Goal: Information Seeking & Learning: Learn about a topic

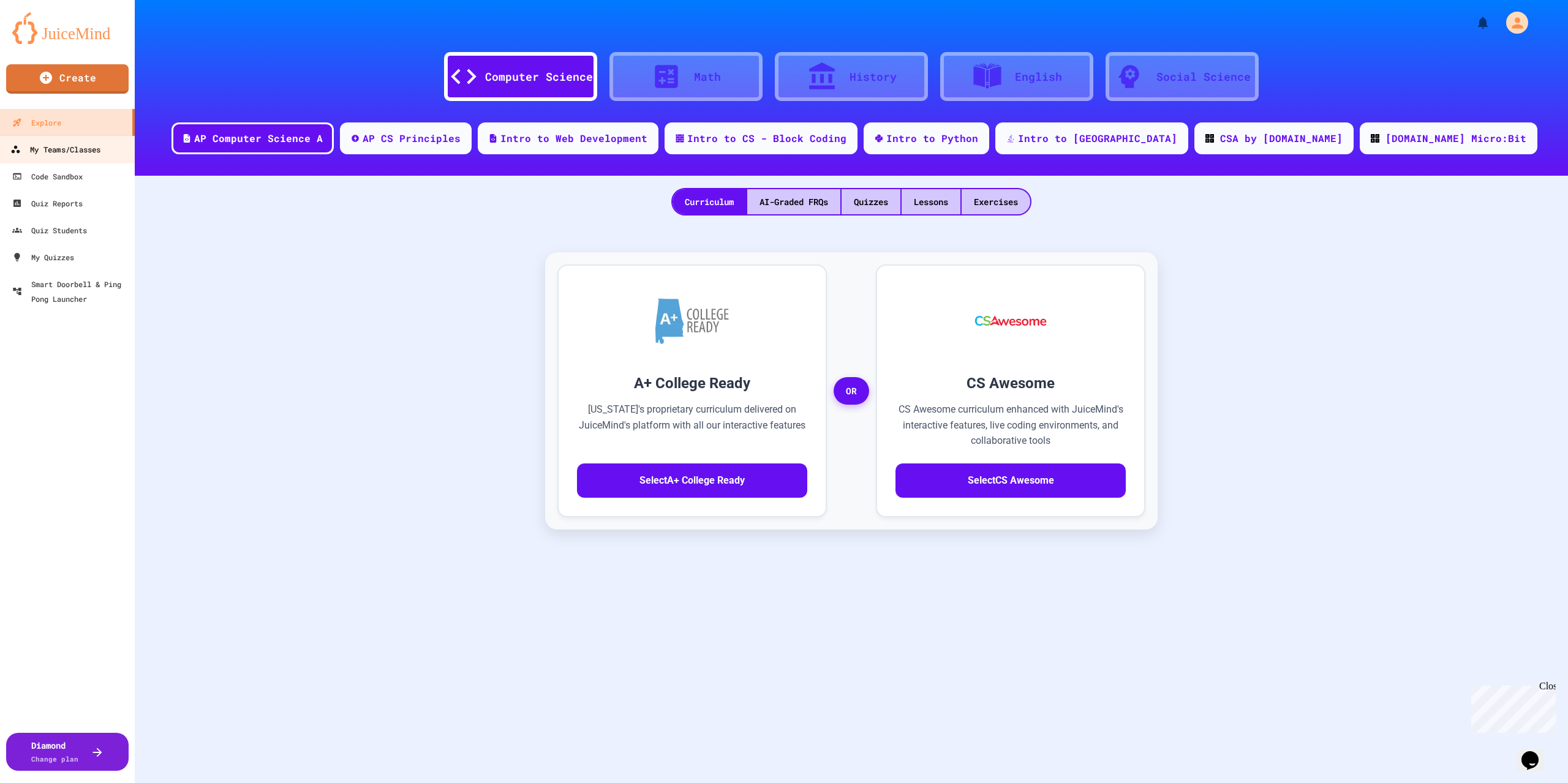
click at [59, 146] on div "My Teams/Classes" at bounding box center [55, 150] width 90 height 15
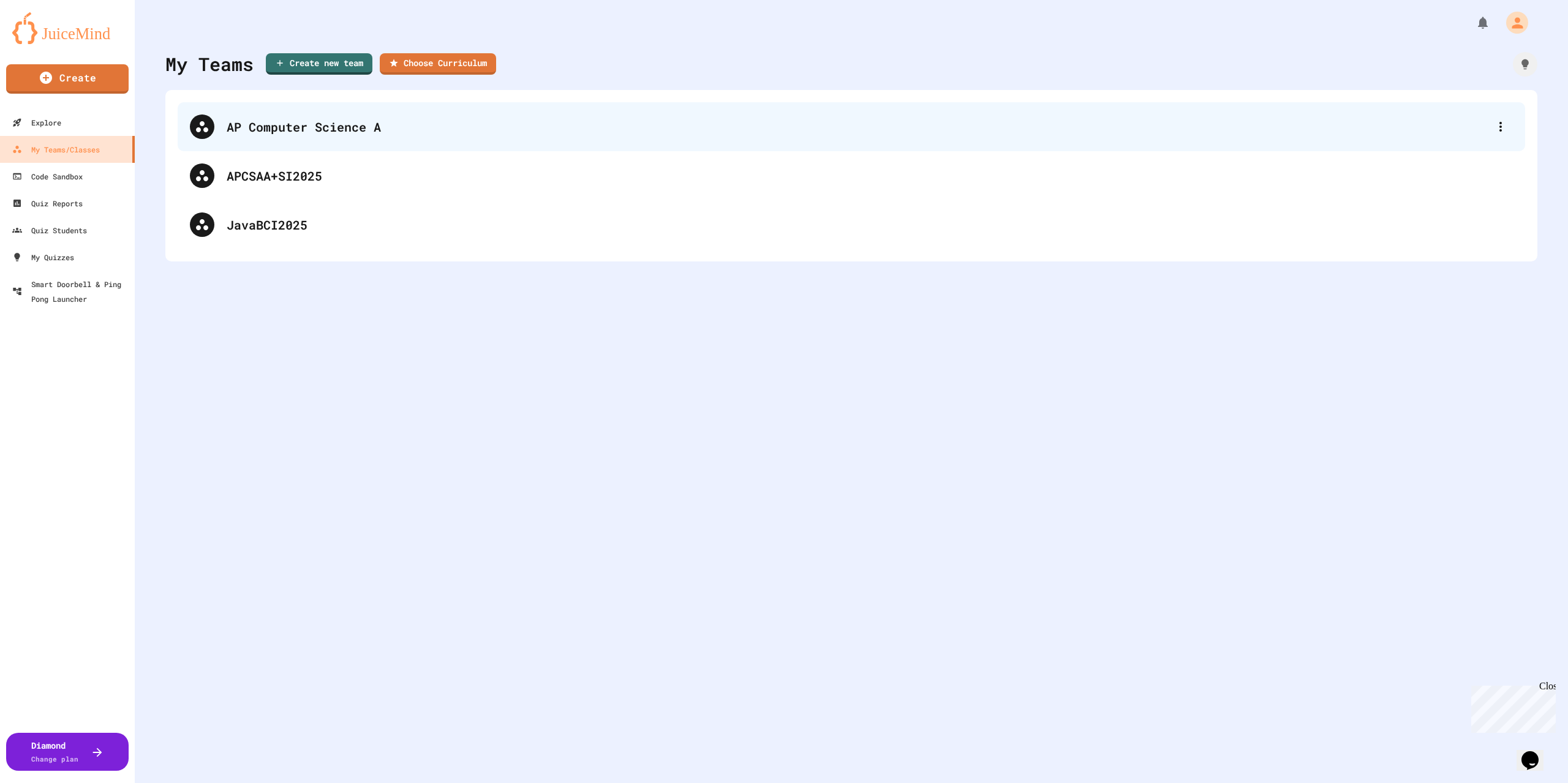
click at [329, 132] on div "AP Computer Science A" at bounding box center [858, 127] width 1262 height 18
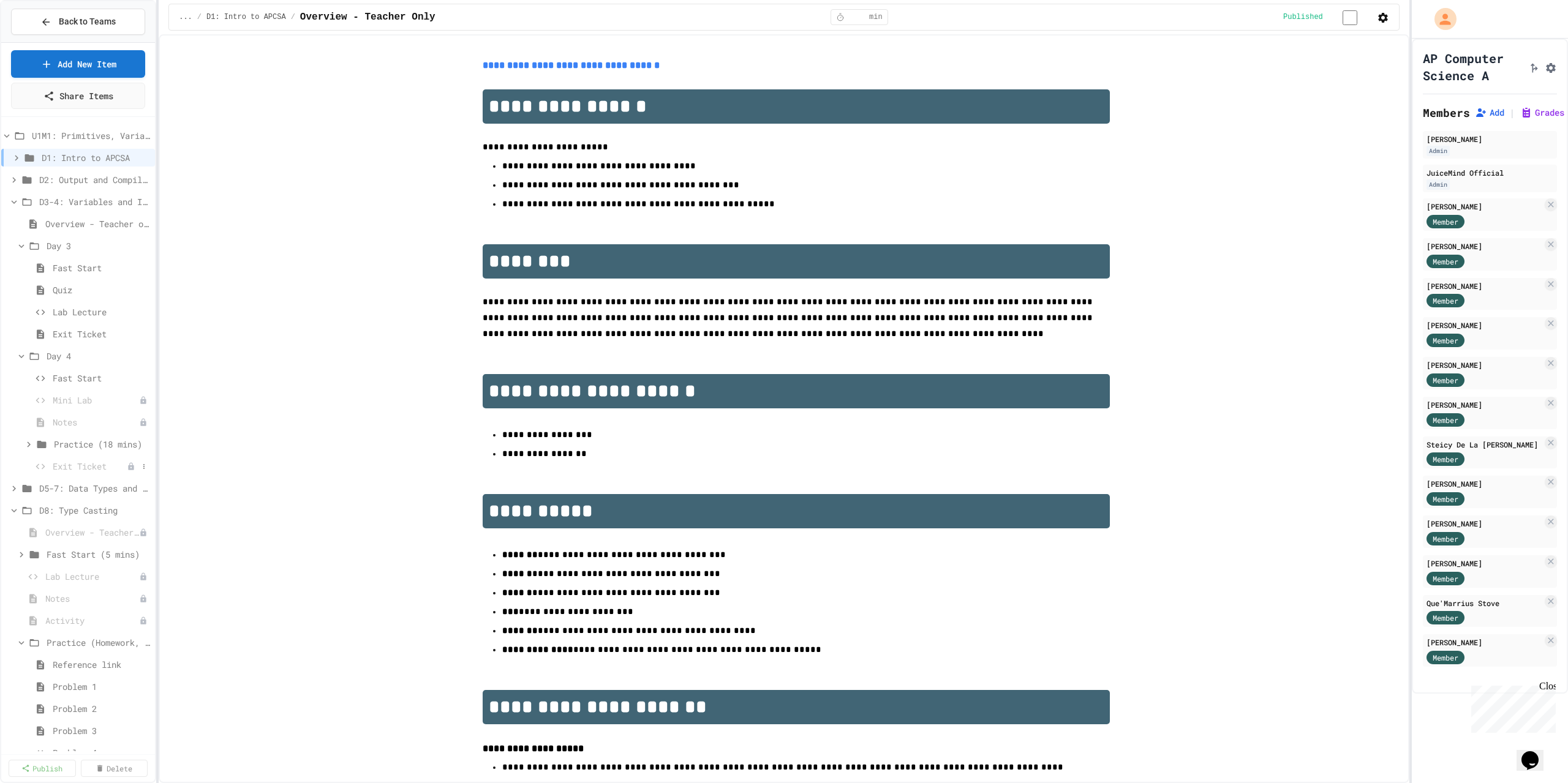
drag, startPoint x: 144, startPoint y: 409, endPoint x: 144, endPoint y: 463, distance: 54.0
click at [144, 463] on div "U1M1: Primitives, Variables, Basic I/O D1: Intro to APCSA D2: Output and Compil…" at bounding box center [78, 722] width 154 height 1200
click at [88, 652] on span "Lab - Hidden Figures: Launch Weight Calculator" at bounding box center [96, 653] width 85 height 13
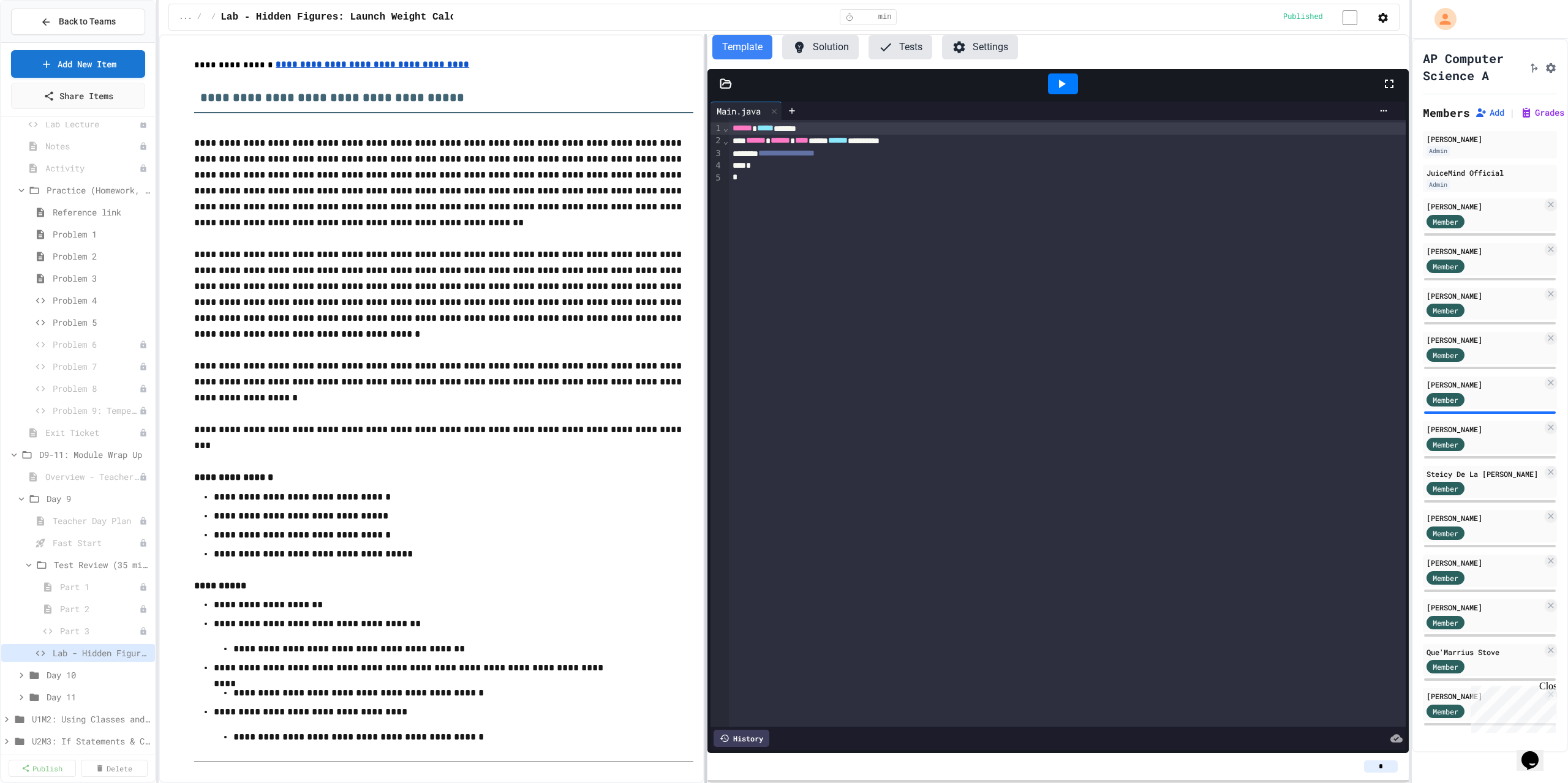
click at [707, 238] on div "**********" at bounding box center [784, 409] width 1251 height 749
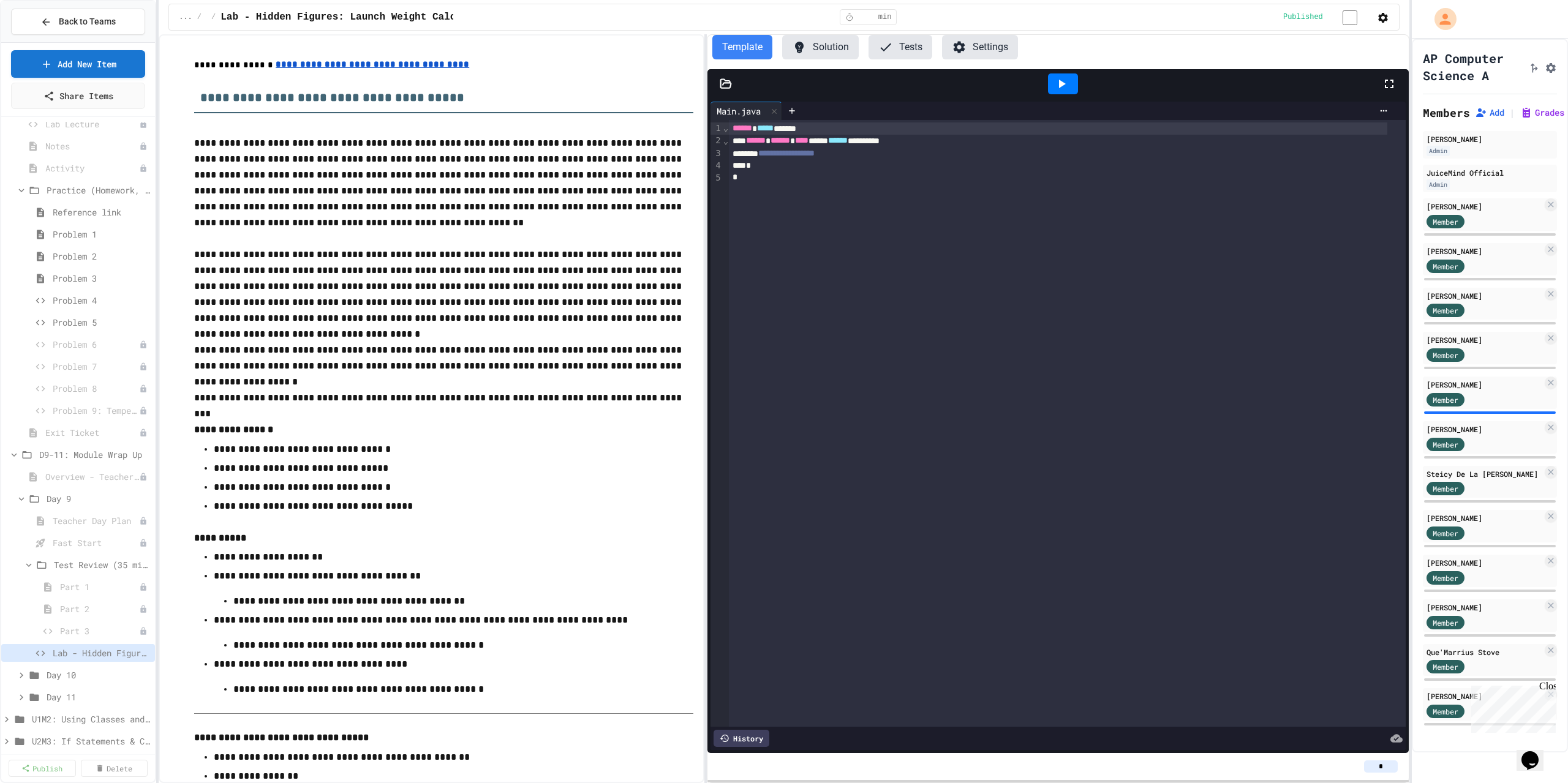
click at [822, 44] on button "Solution" at bounding box center [821, 47] width 77 height 25
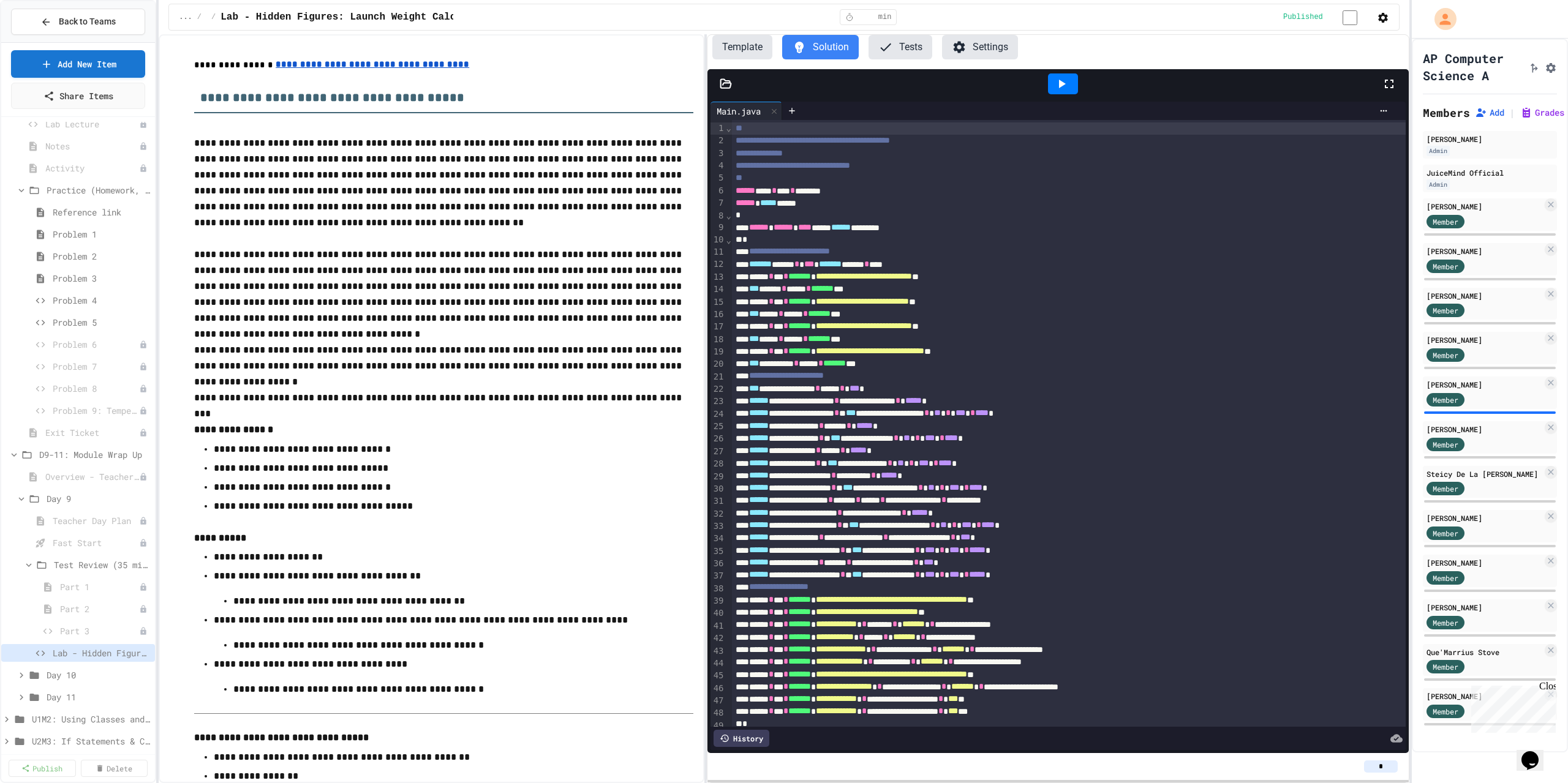
scroll to position [39, 0]
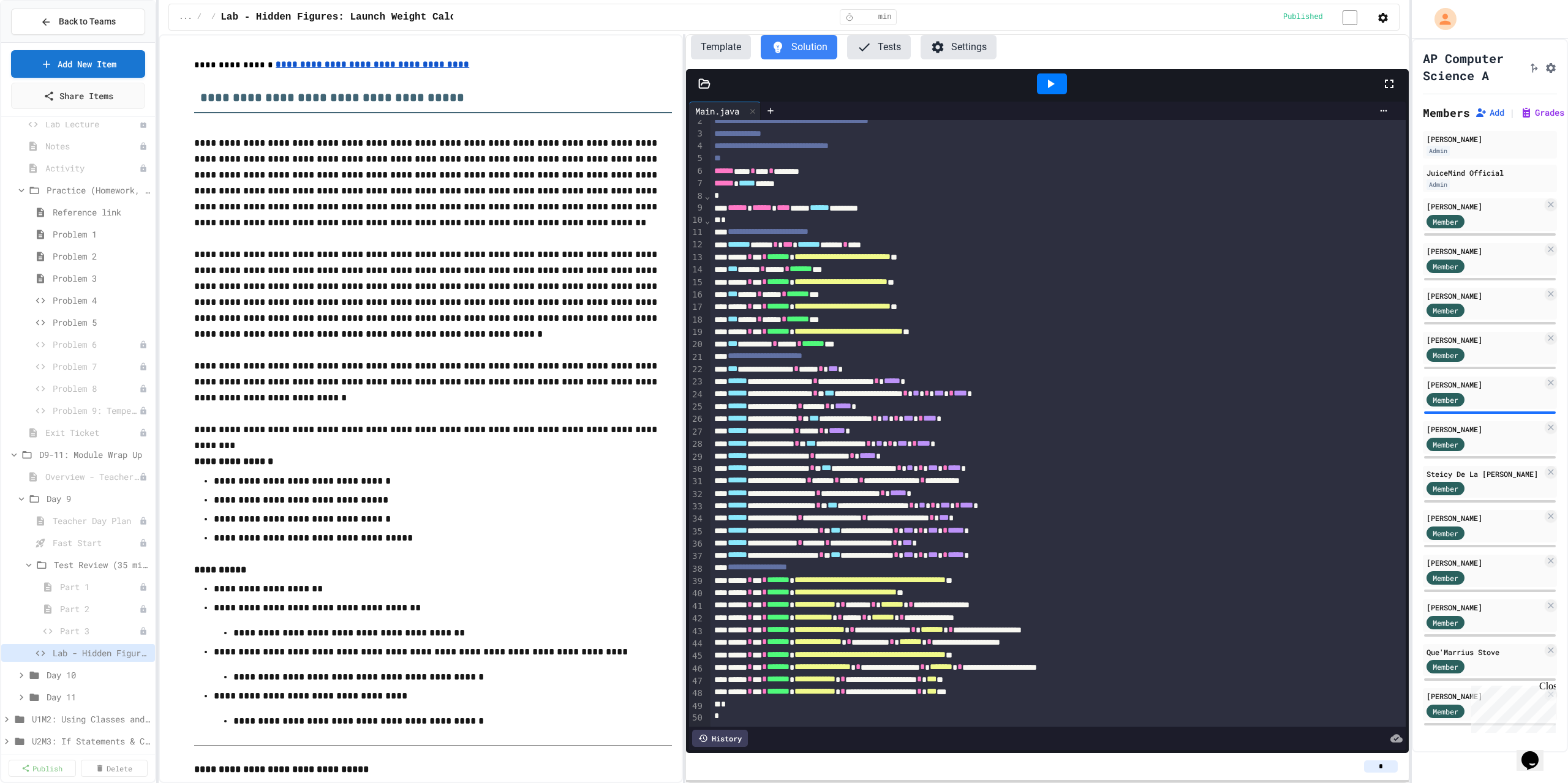
click at [687, 585] on div "**********" at bounding box center [784, 409] width 1251 height 749
click at [1058, 85] on div at bounding box center [1052, 84] width 30 height 21
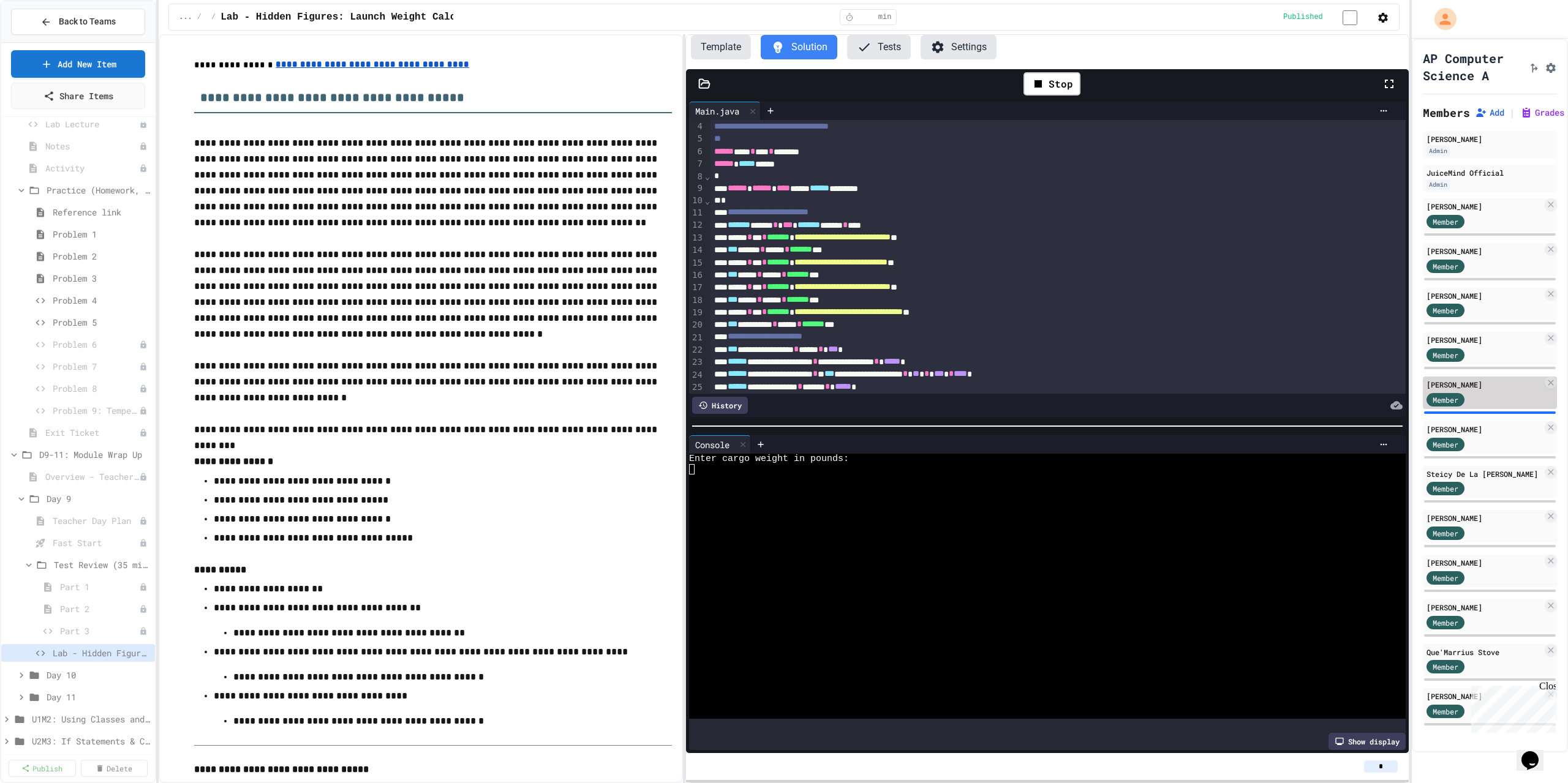
click at [1492, 407] on div "Member" at bounding box center [1484, 399] width 115 height 15
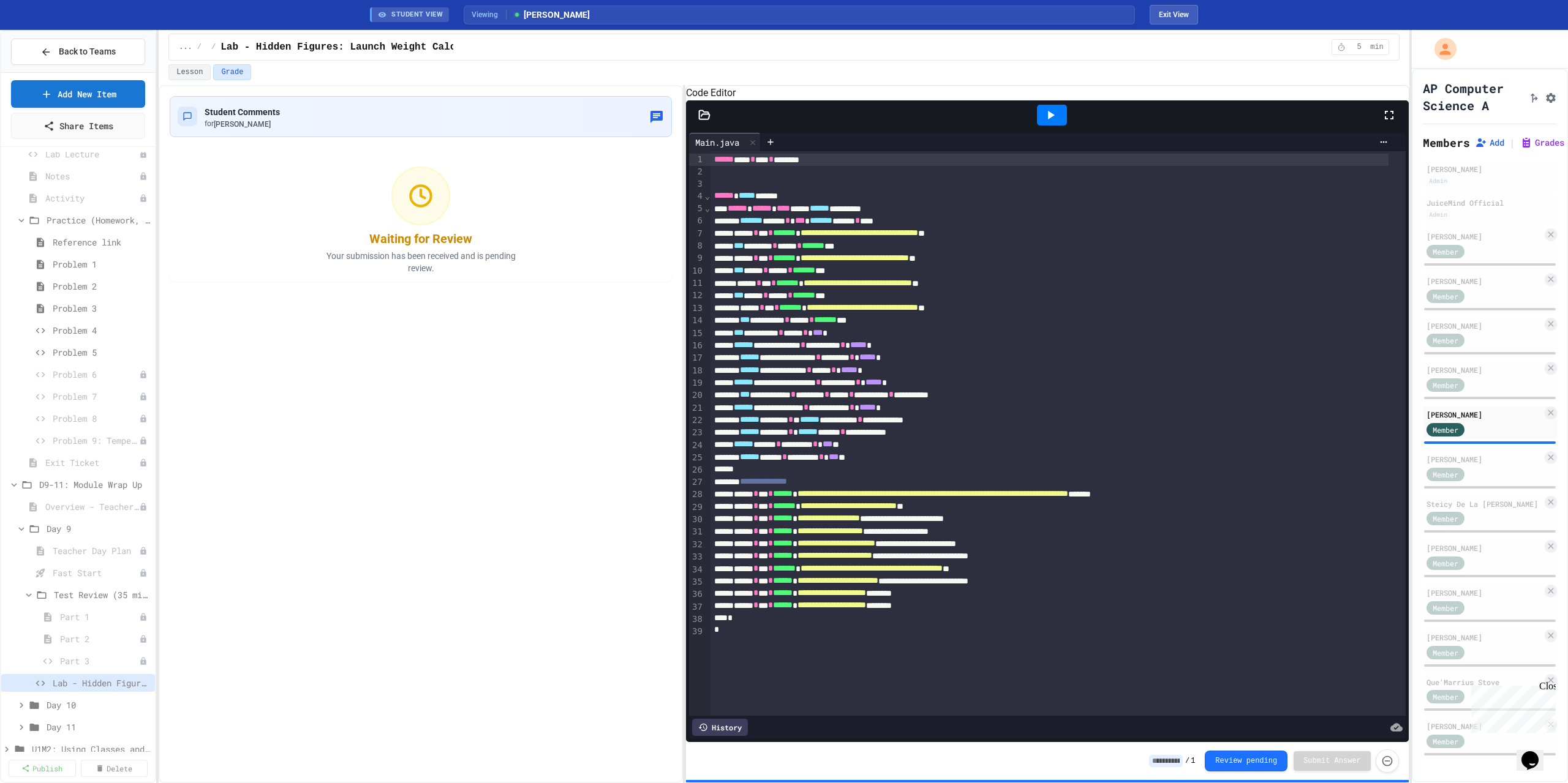
click at [727, 719] on div "History" at bounding box center [720, 727] width 56 height 17
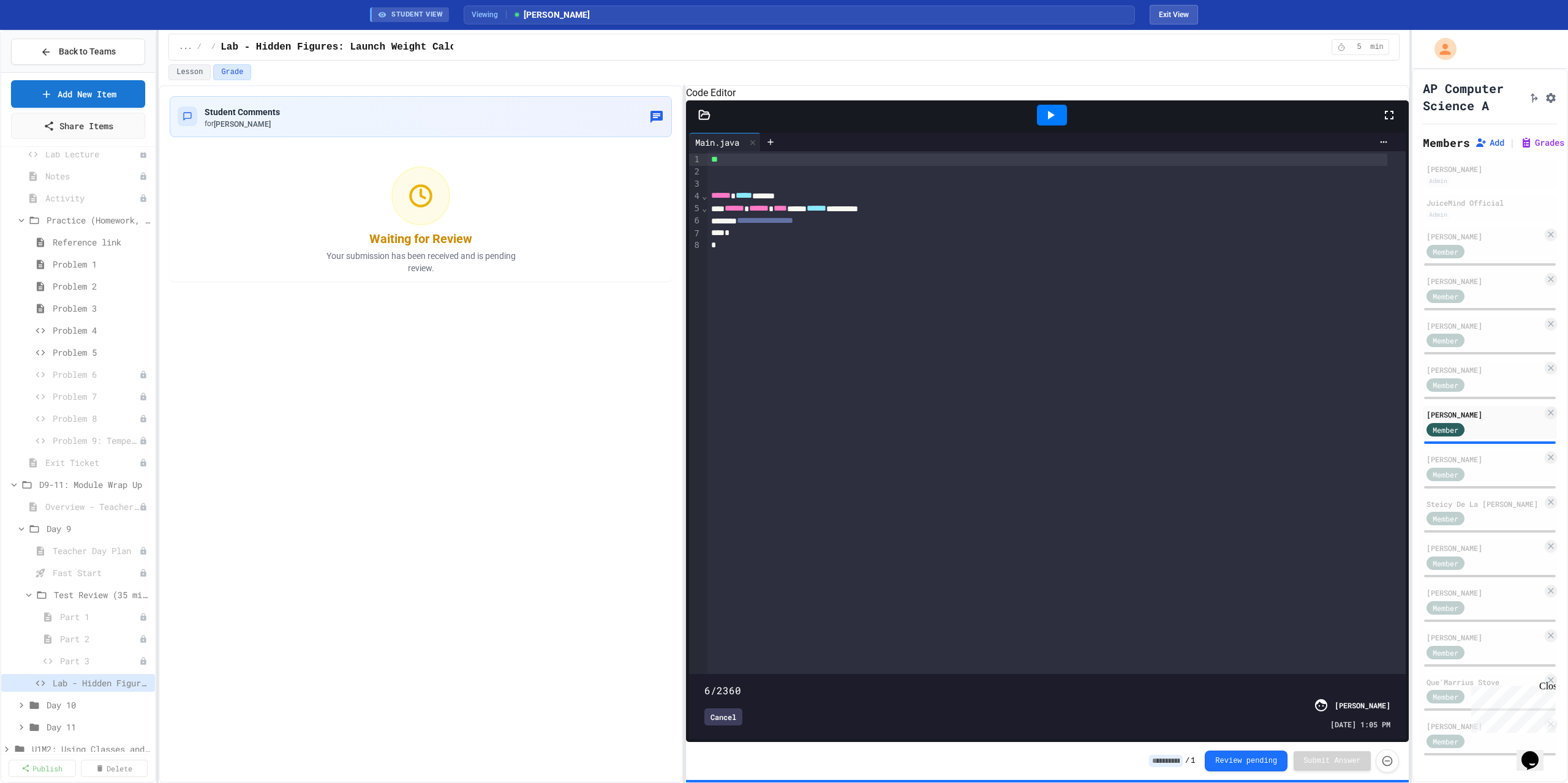
click at [705, 684] on span at bounding box center [1047, 684] width 686 height 0
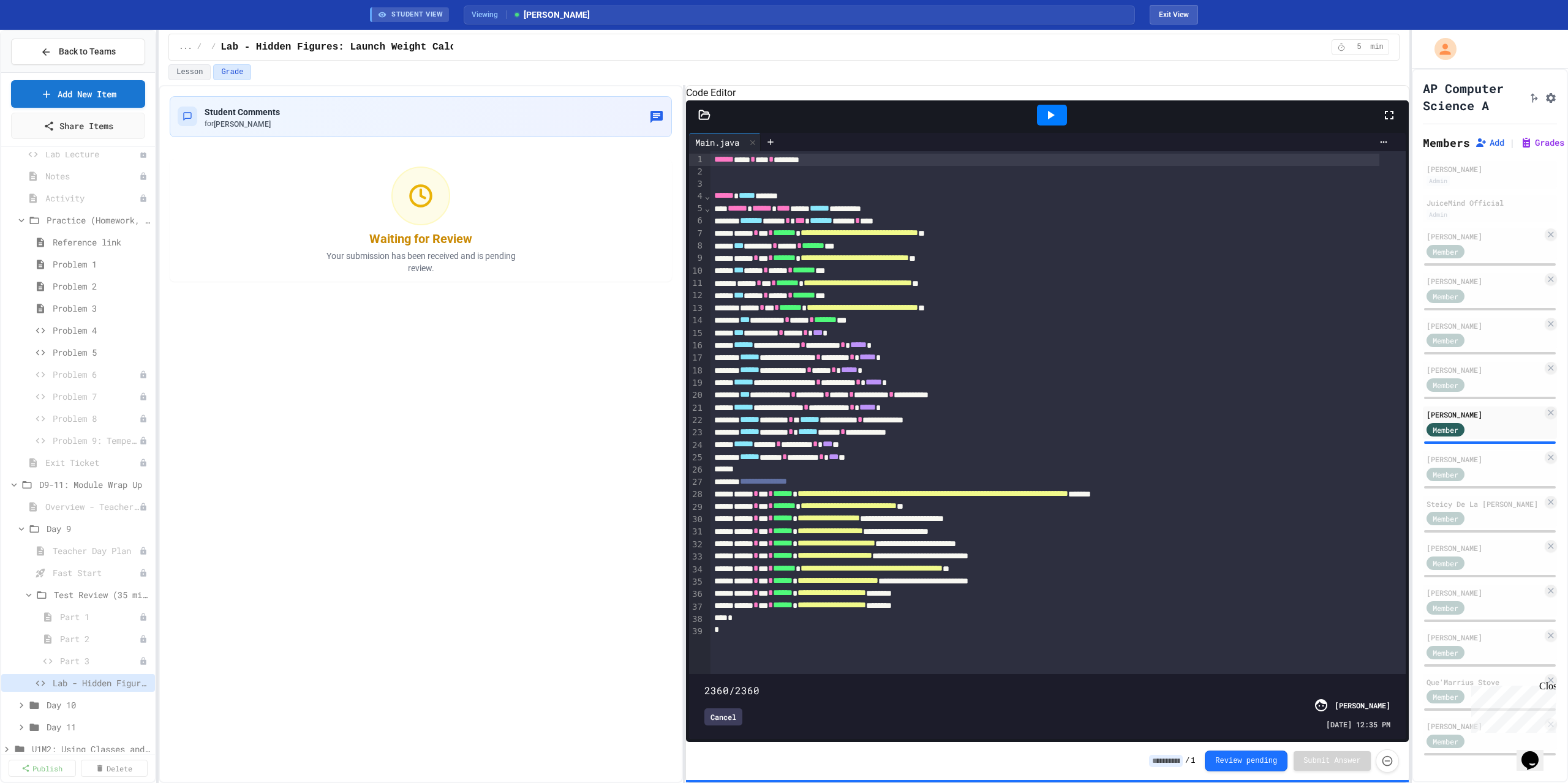
drag, startPoint x: 702, startPoint y: 667, endPoint x: 1405, endPoint y: 664, distance: 703.0
click at [1404, 666] on div "**********" at bounding box center [1046, 436] width 722 height 612
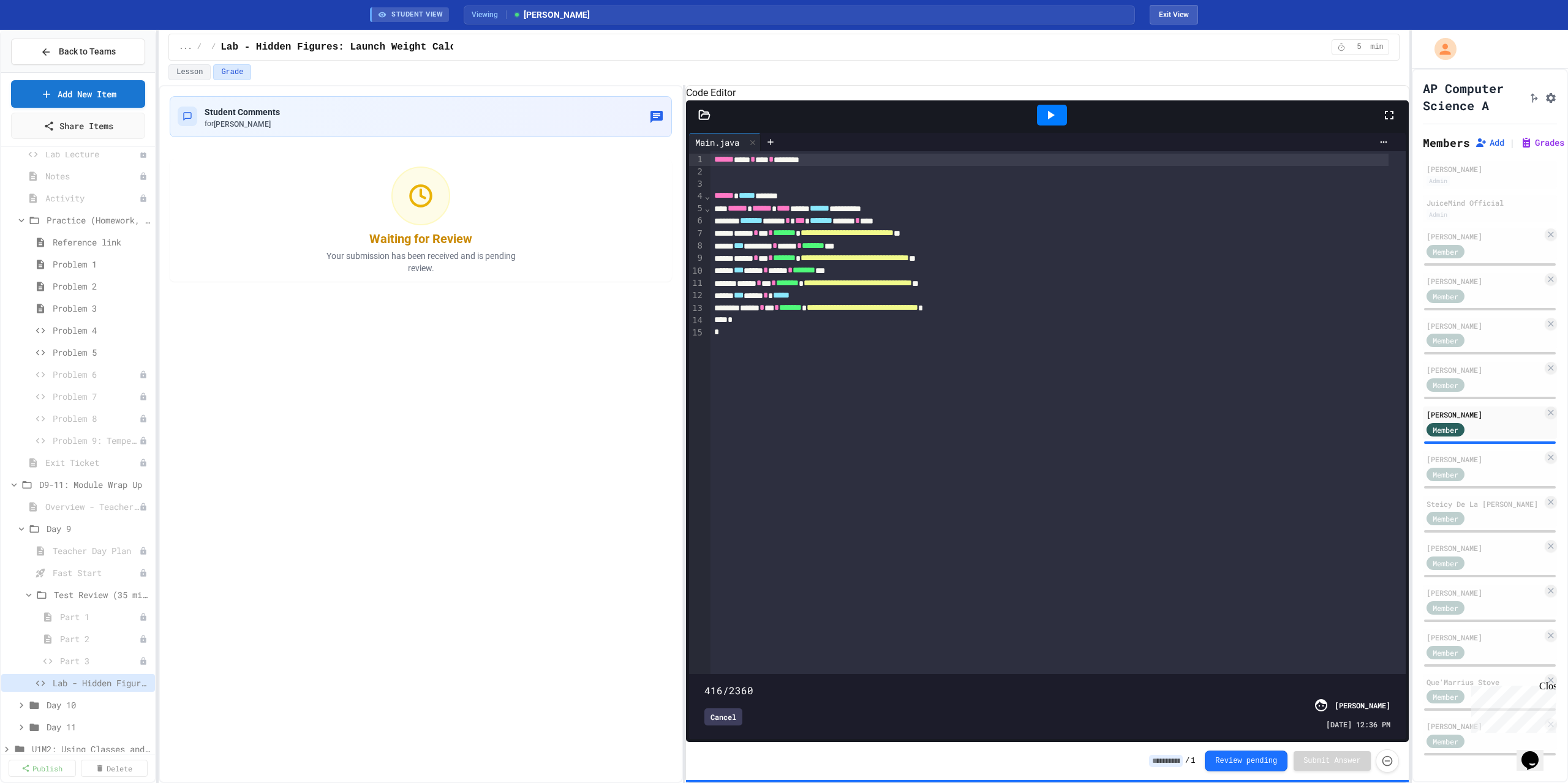
drag, startPoint x: 1373, startPoint y: 668, endPoint x: 823, endPoint y: 675, distance: 550.0
click at [704, 684] on span at bounding box center [704, 684] width 0 height 0
drag, startPoint x: 822, startPoint y: 669, endPoint x: 875, endPoint y: 672, distance: 53.1
click at [704, 684] on span at bounding box center [704, 684] width 0 height 0
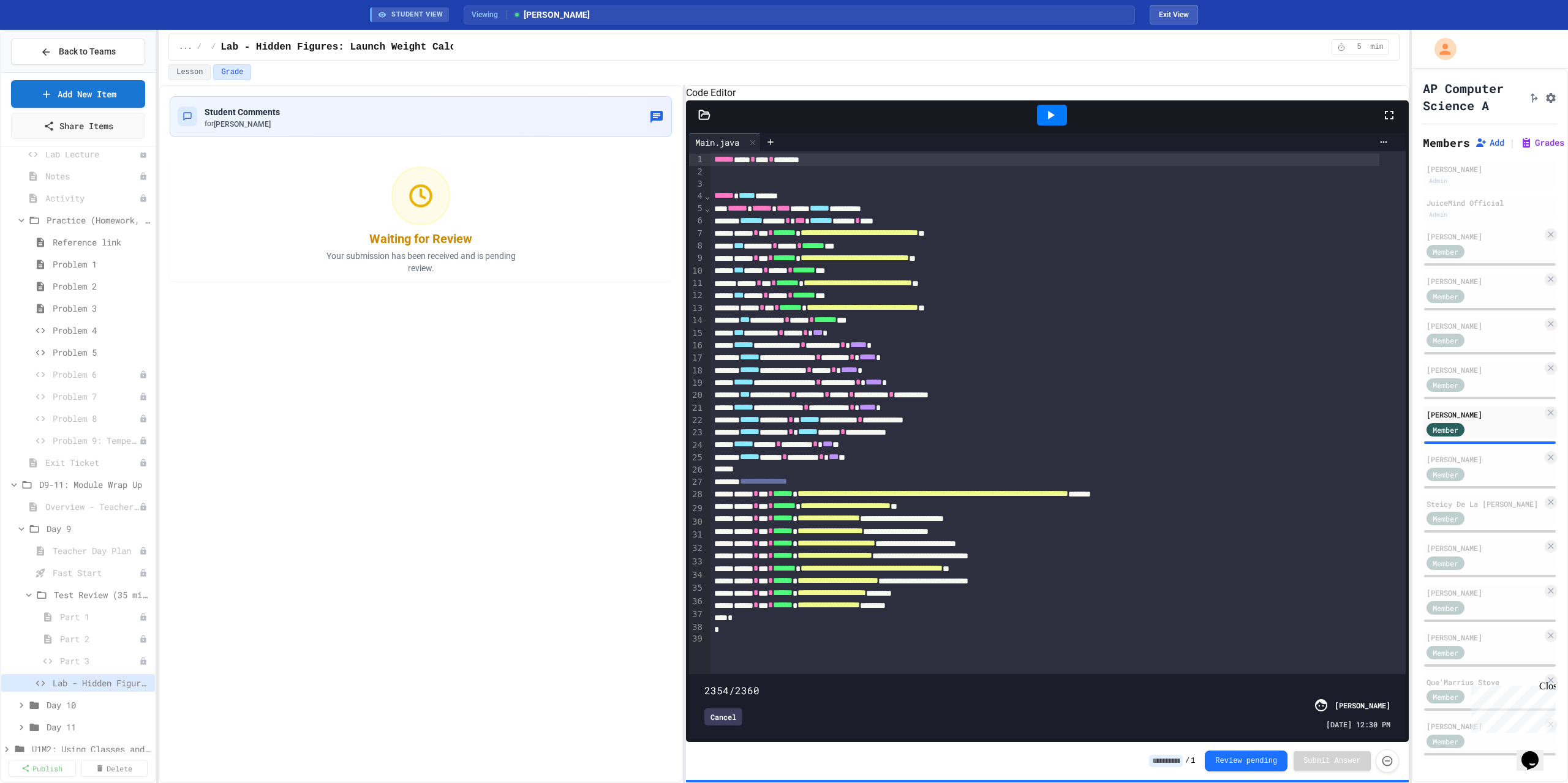
type input "****"
drag, startPoint x: 882, startPoint y: 667, endPoint x: 1429, endPoint y: 623, distance: 548.8
click at [1424, 643] on div "**********" at bounding box center [784, 406] width 1568 height 753
click at [1056, 122] on icon at bounding box center [1050, 115] width 15 height 15
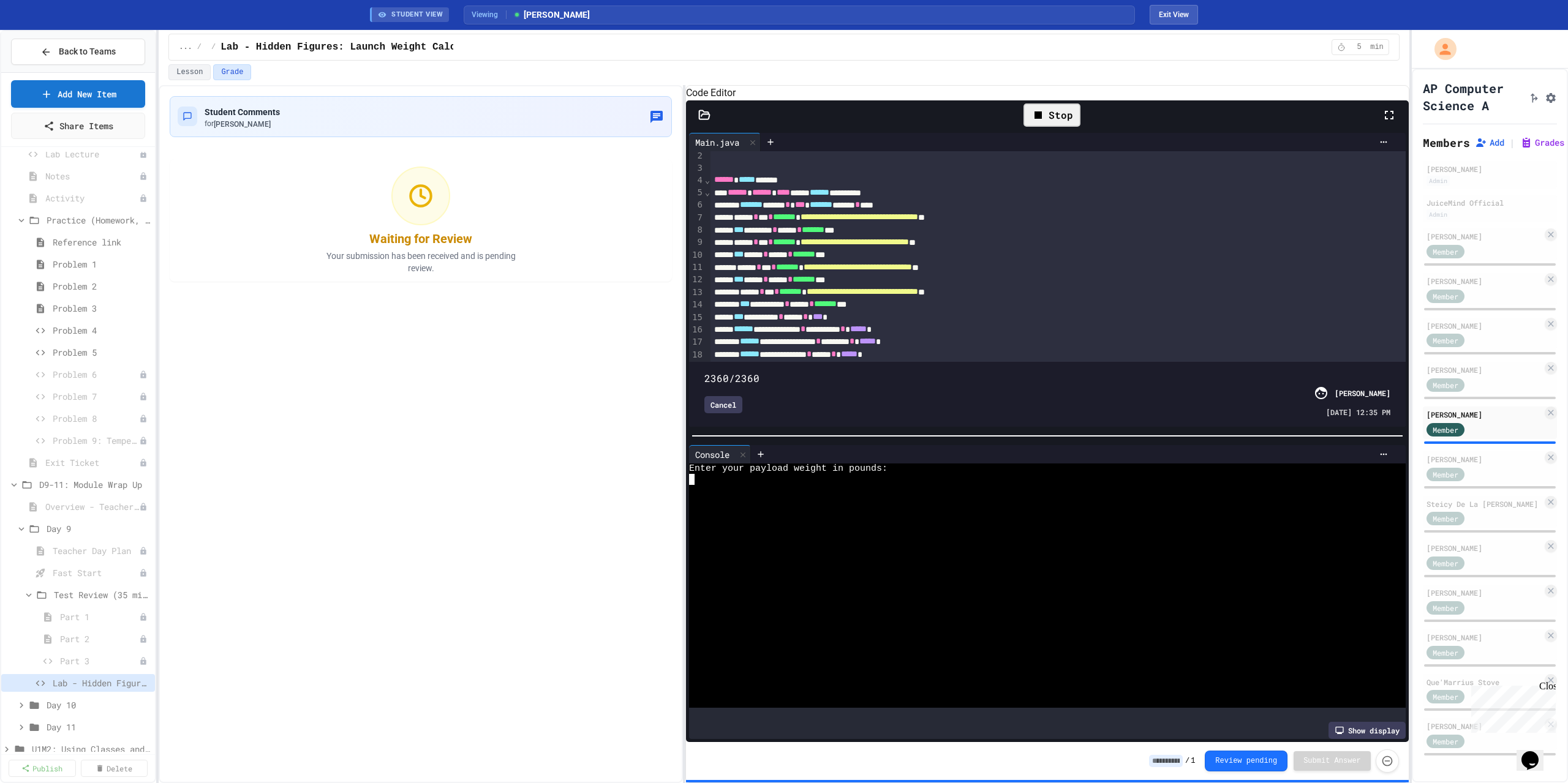
click at [919, 651] on div at bounding box center [1036, 650] width 694 height 10
click at [461, 406] on div "Student Comments for [PERSON_NAME] Waiting for Review Your submission has been …" at bounding box center [421, 434] width 524 height 698
click at [303, 415] on div "Student Comments for [PERSON_NAME] Waiting for Review Your submission has been …" at bounding box center [421, 434] width 524 height 698
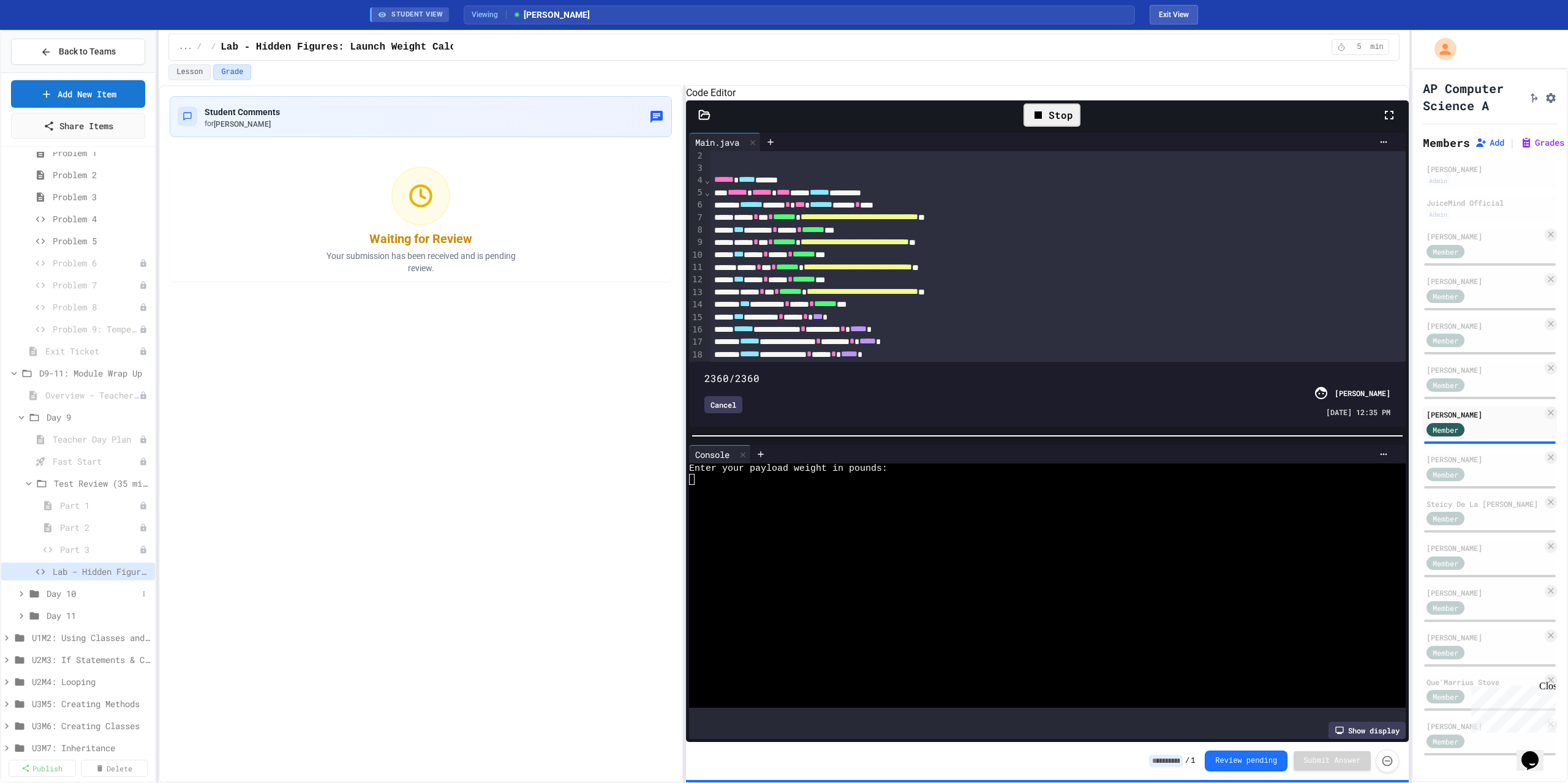
click at [57, 592] on span "Day 10" at bounding box center [91, 593] width 91 height 13
click at [83, 640] on span "Day 11" at bounding box center [91, 638] width 91 height 13
click at [94, 468] on span "Test Review (35 mins)" at bounding box center [96, 474] width 84 height 13
click at [91, 474] on span "Test Review (35 mins)" at bounding box center [96, 474] width 84 height 13
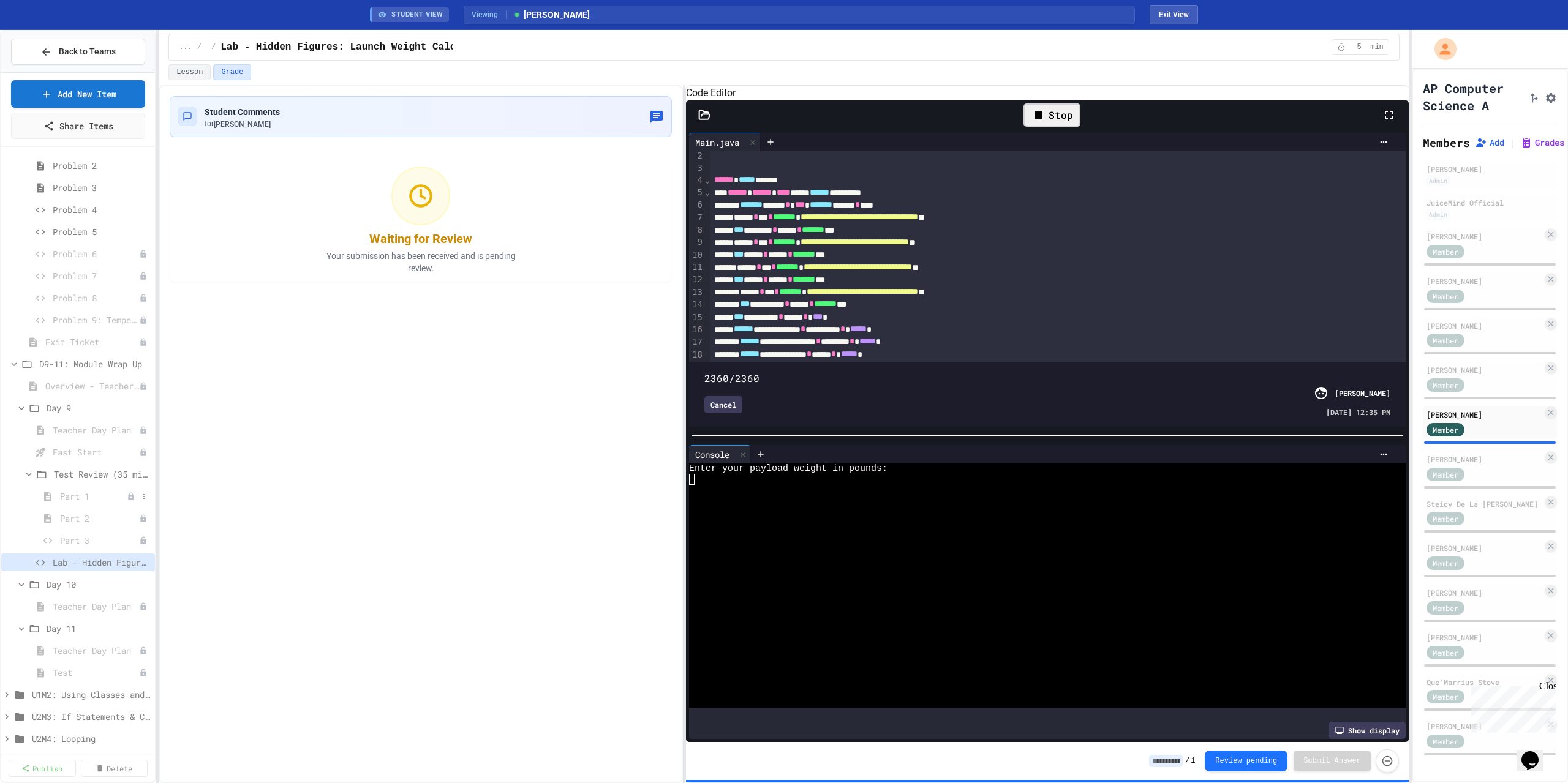
click at [79, 497] on span "Part 1" at bounding box center [93, 496] width 67 height 13
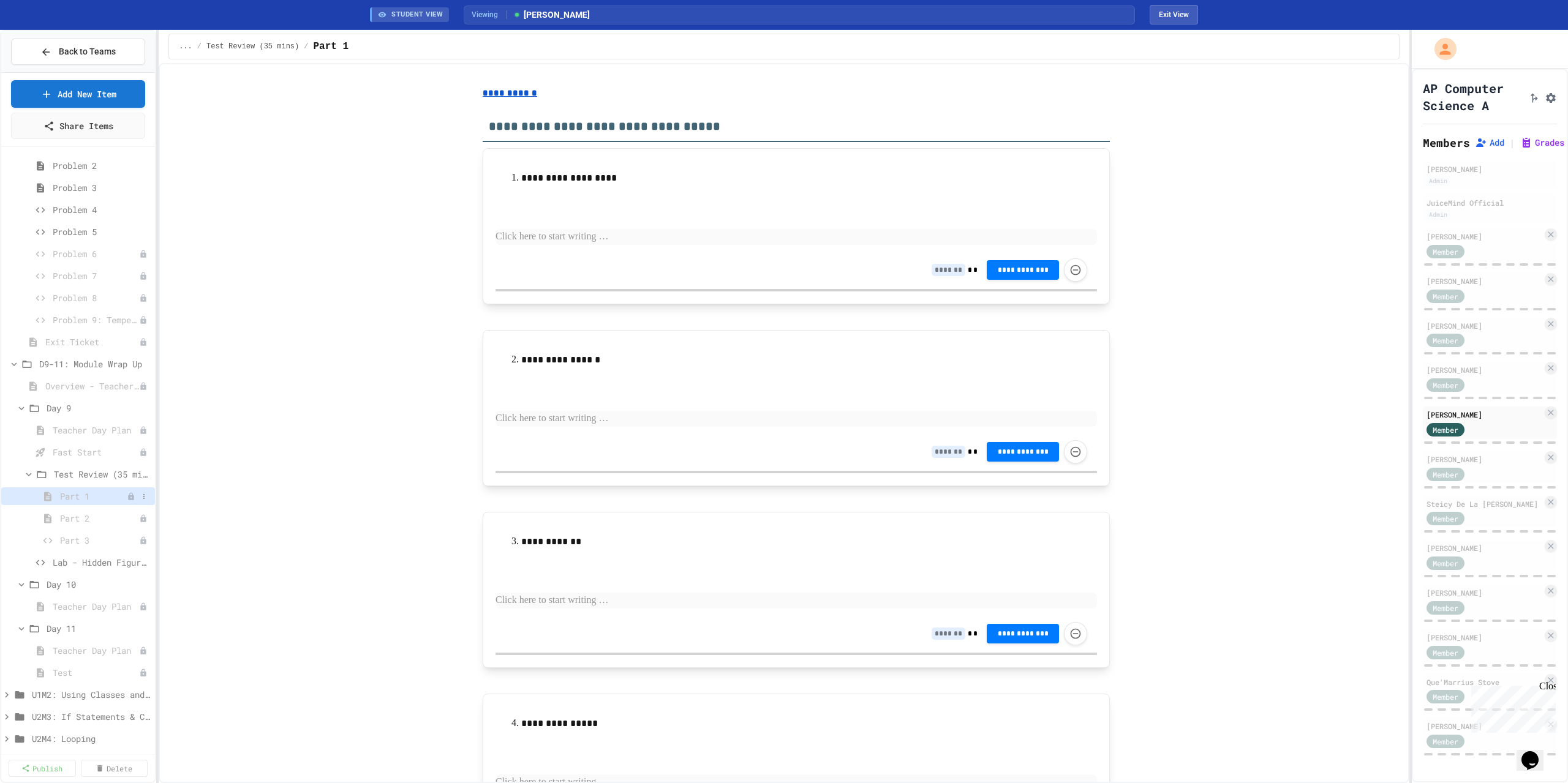
click at [128, 494] on icon at bounding box center [131, 496] width 5 height 8
click at [128, 496] on icon at bounding box center [131, 496] width 5 height 8
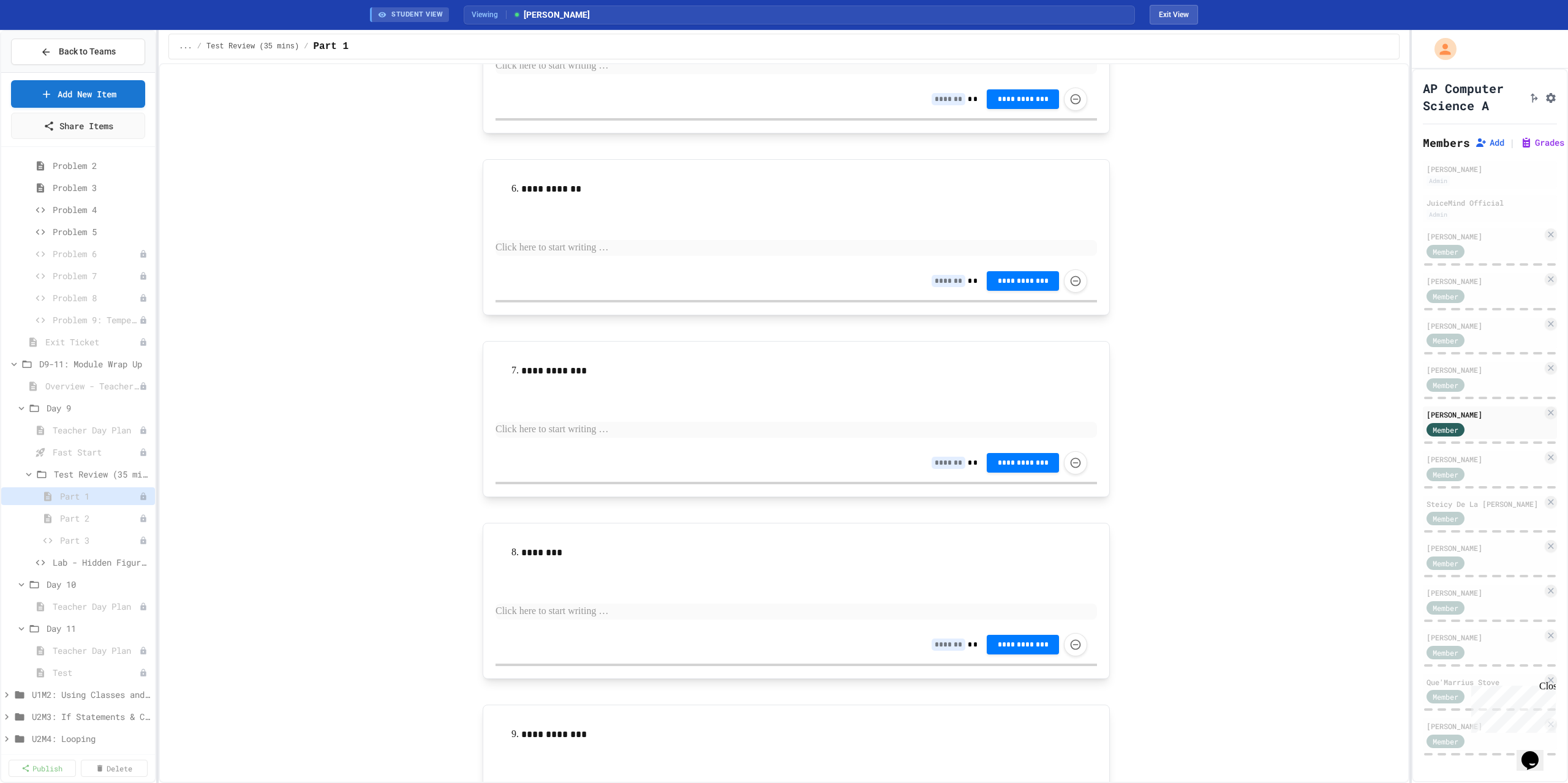
scroll to position [1213, 0]
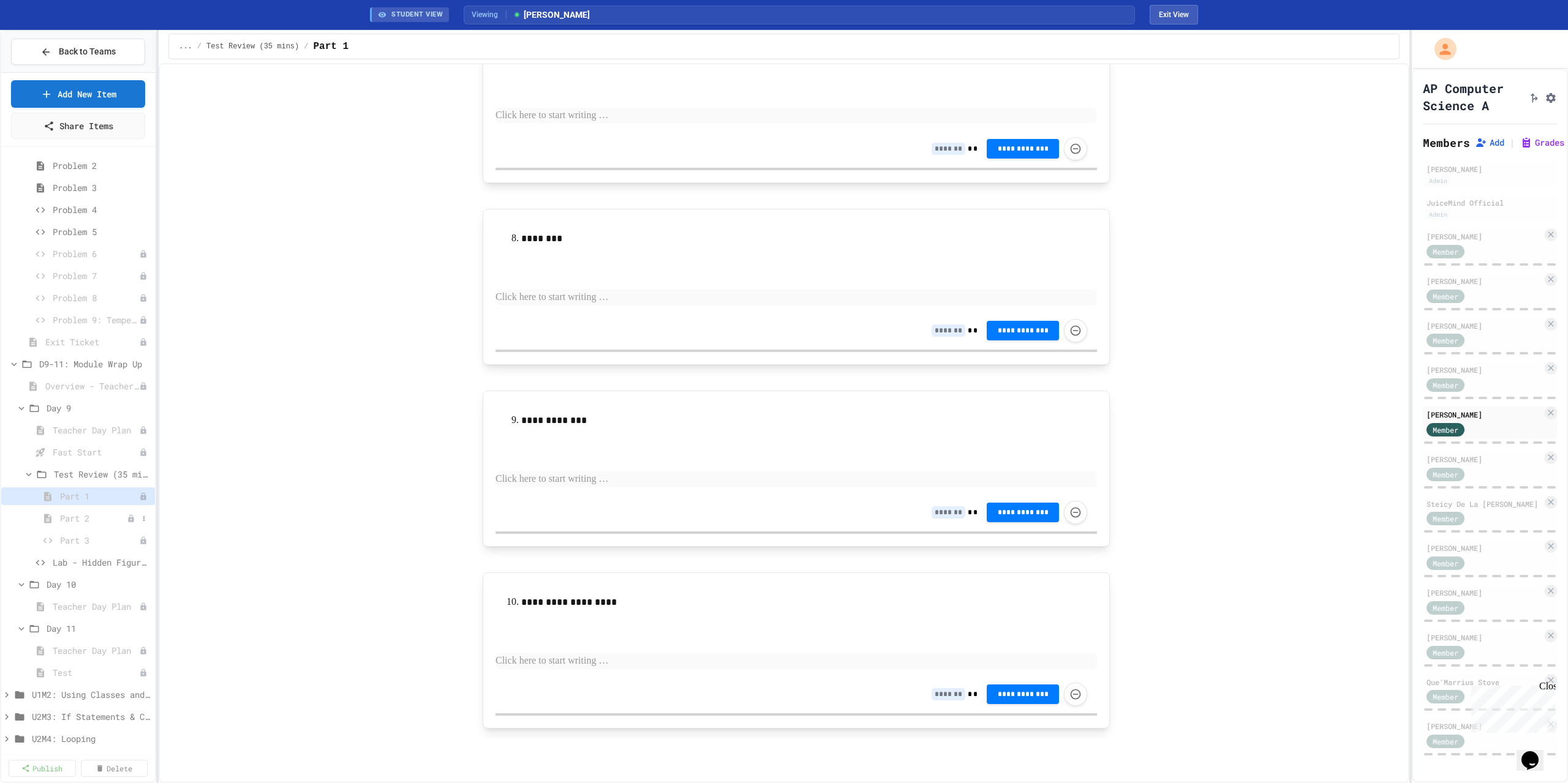
click at [91, 522] on span "Part 2" at bounding box center [93, 518] width 67 height 13
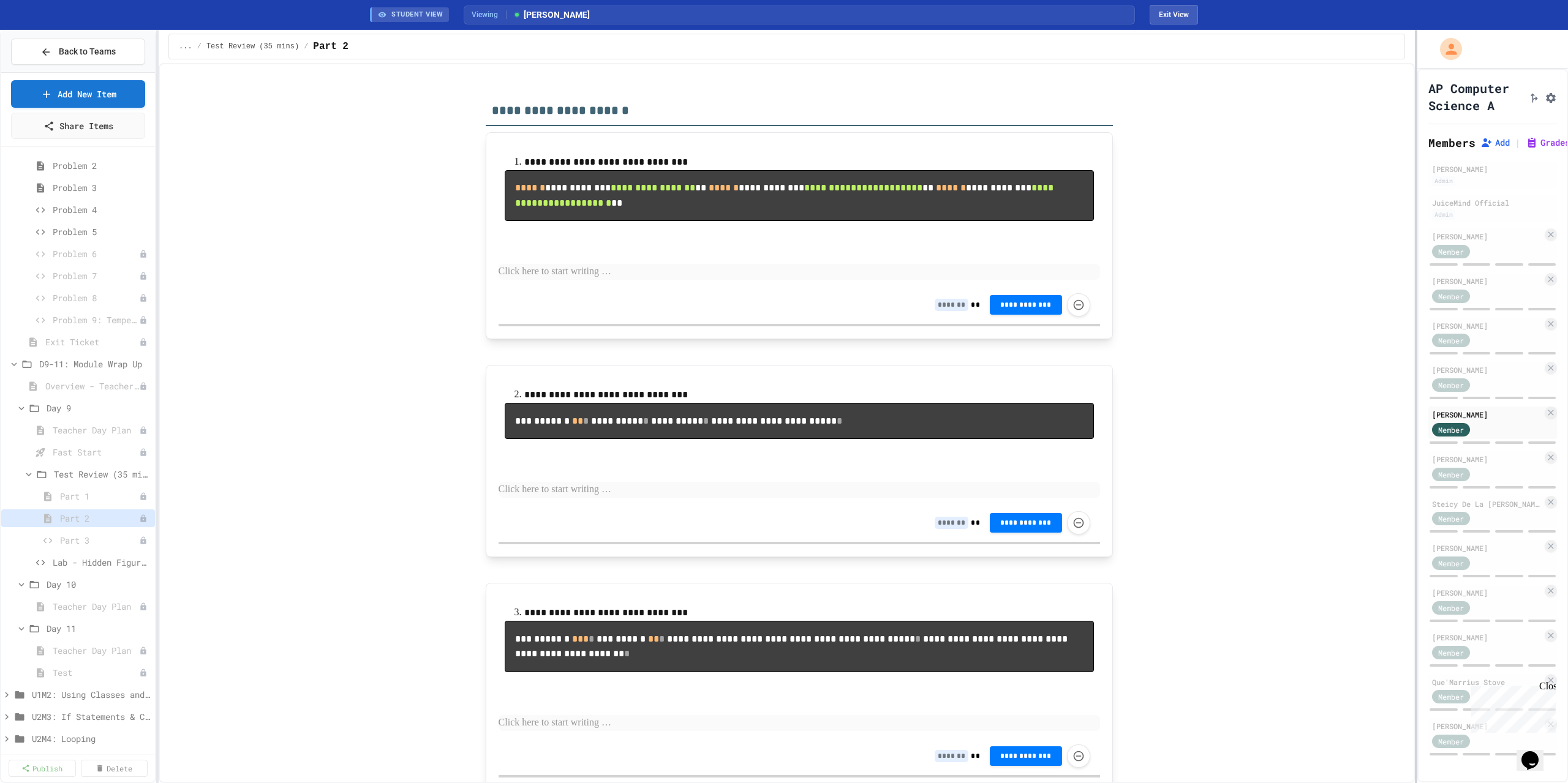
click at [1417, 534] on div at bounding box center [1416, 406] width 3 height 753
click at [77, 537] on span "Part 3" at bounding box center [99, 540] width 79 height 13
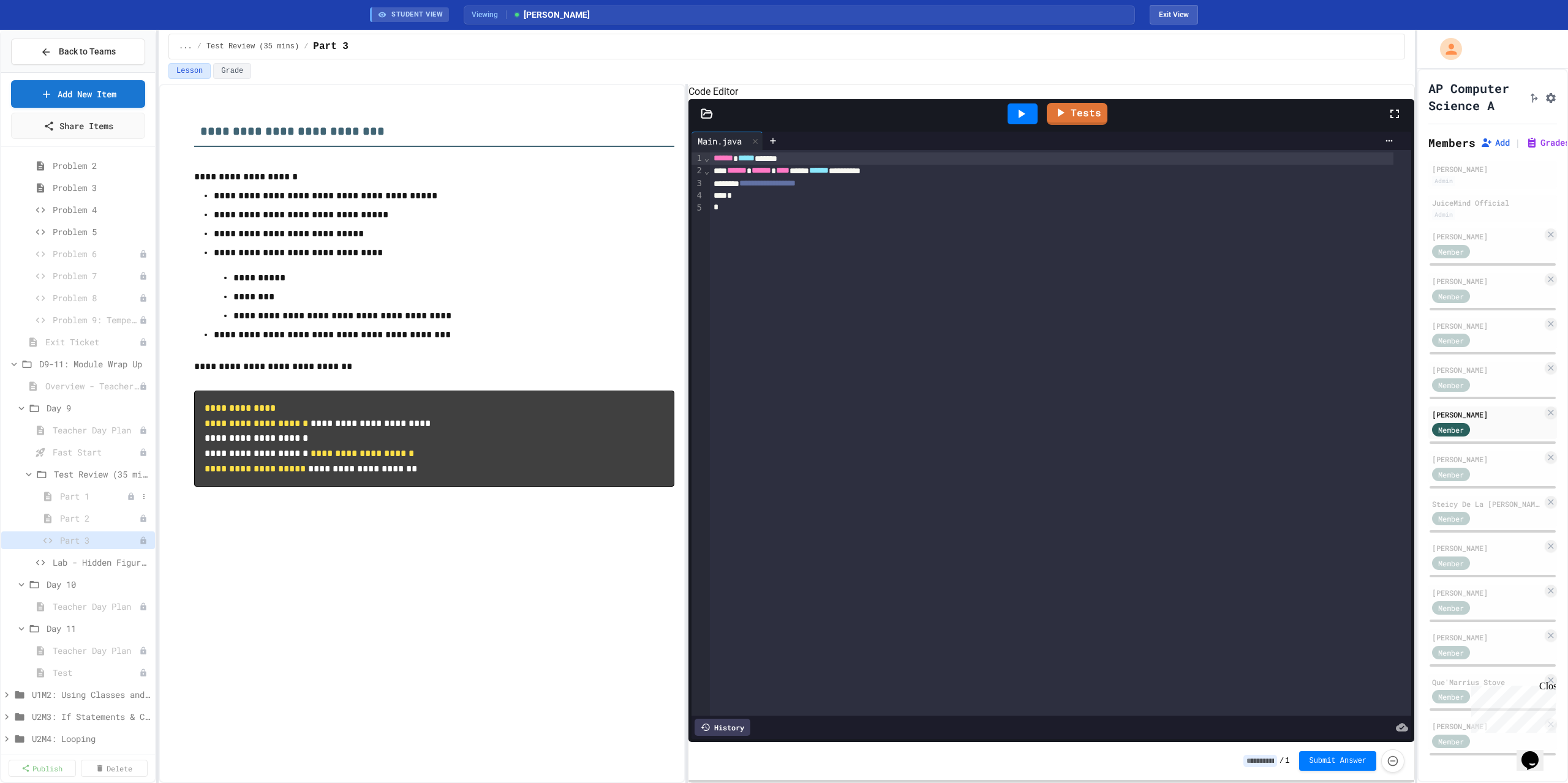
click at [87, 490] on span "Part 1" at bounding box center [93, 496] width 67 height 13
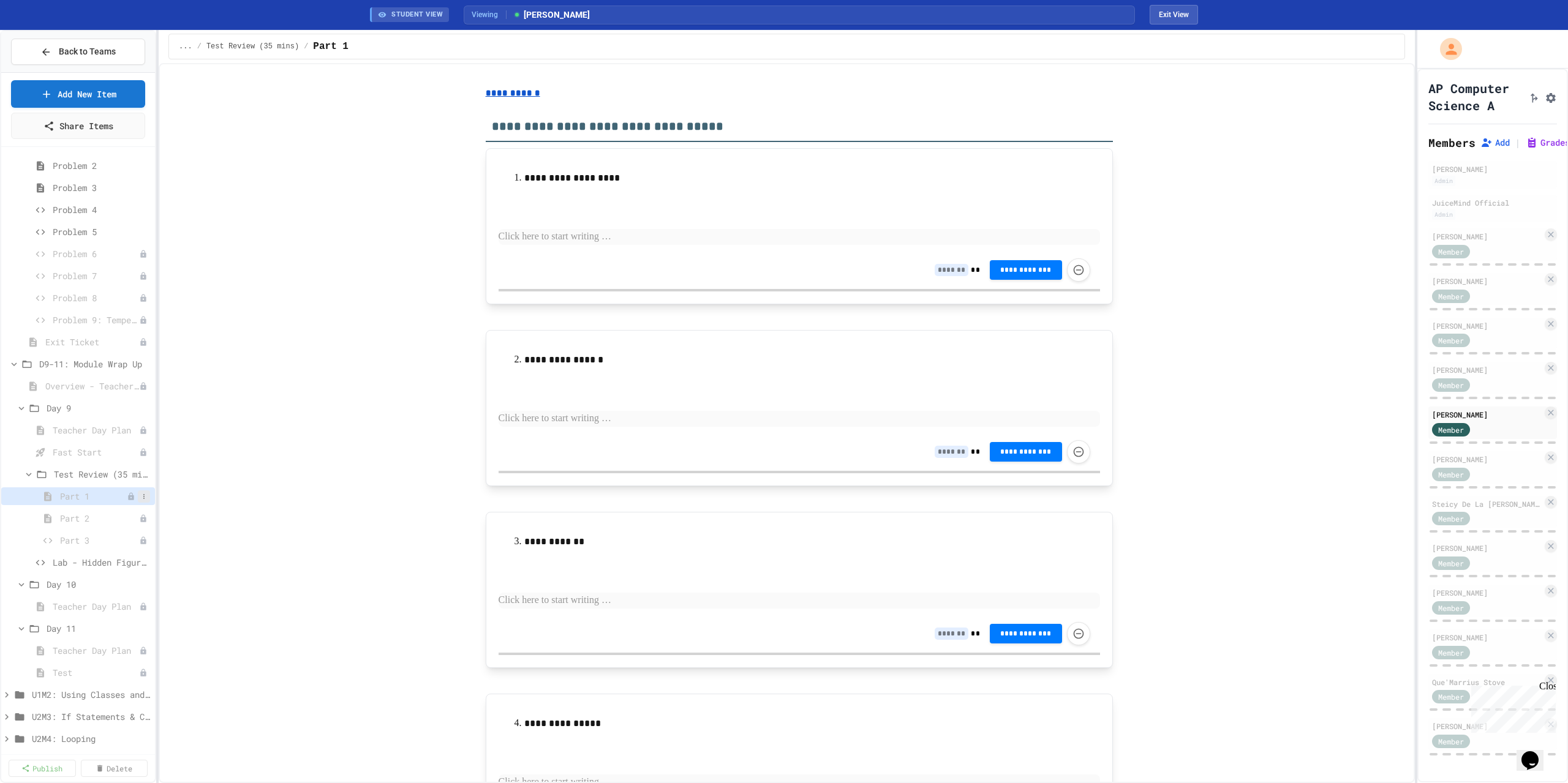
click at [140, 497] on icon at bounding box center [144, 497] width 8 height 8
click at [120, 541] on button "Publish" at bounding box center [102, 539] width 77 height 22
click at [140, 516] on icon at bounding box center [144, 519] width 8 height 8
click at [122, 558] on button "Publish" at bounding box center [102, 562] width 77 height 22
click at [144, 541] on icon at bounding box center [144, 541] width 1 height 5
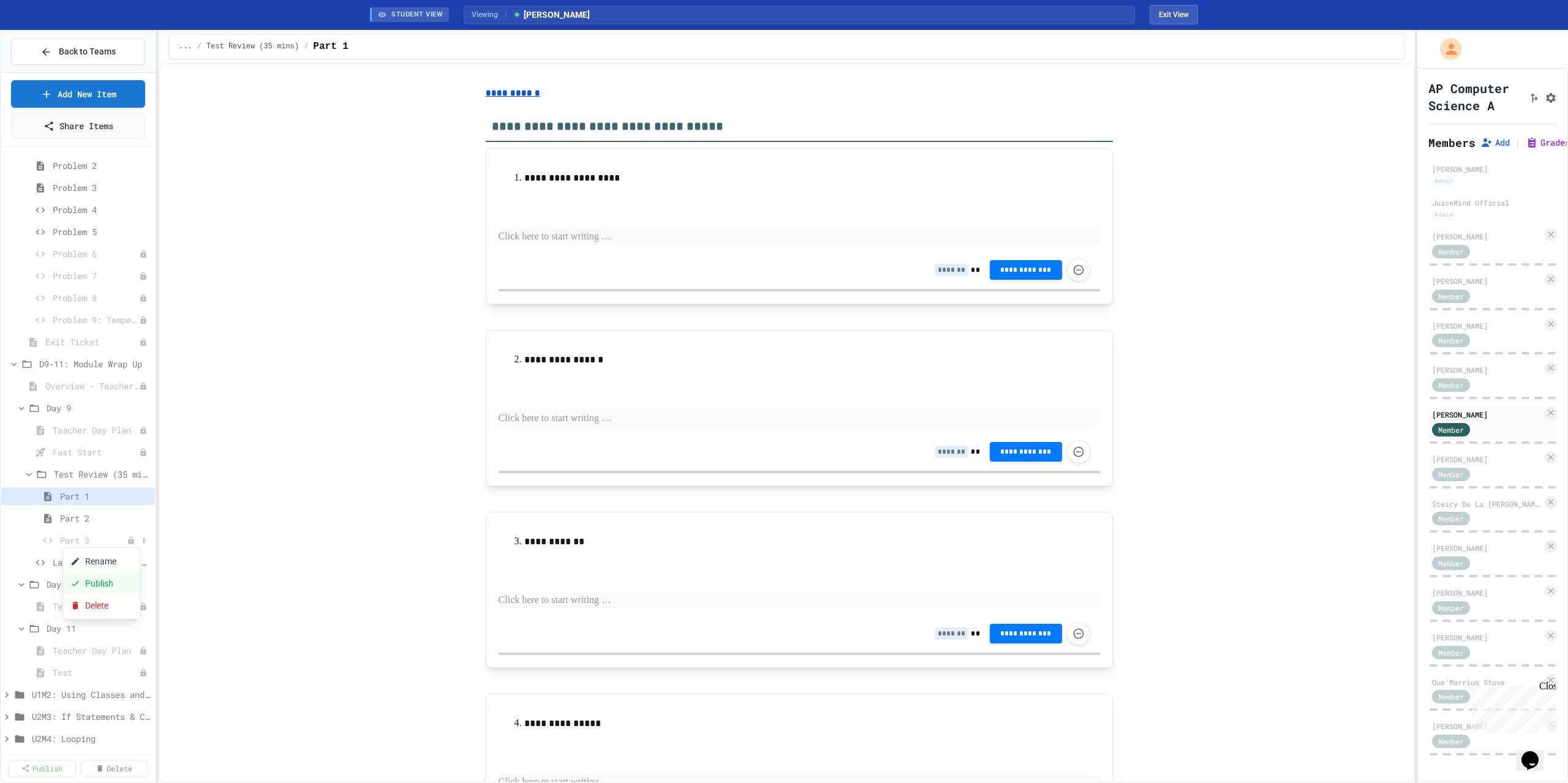
click at [111, 586] on button "Publish" at bounding box center [102, 584] width 77 height 22
